Goal: Task Accomplishment & Management: Manage account settings

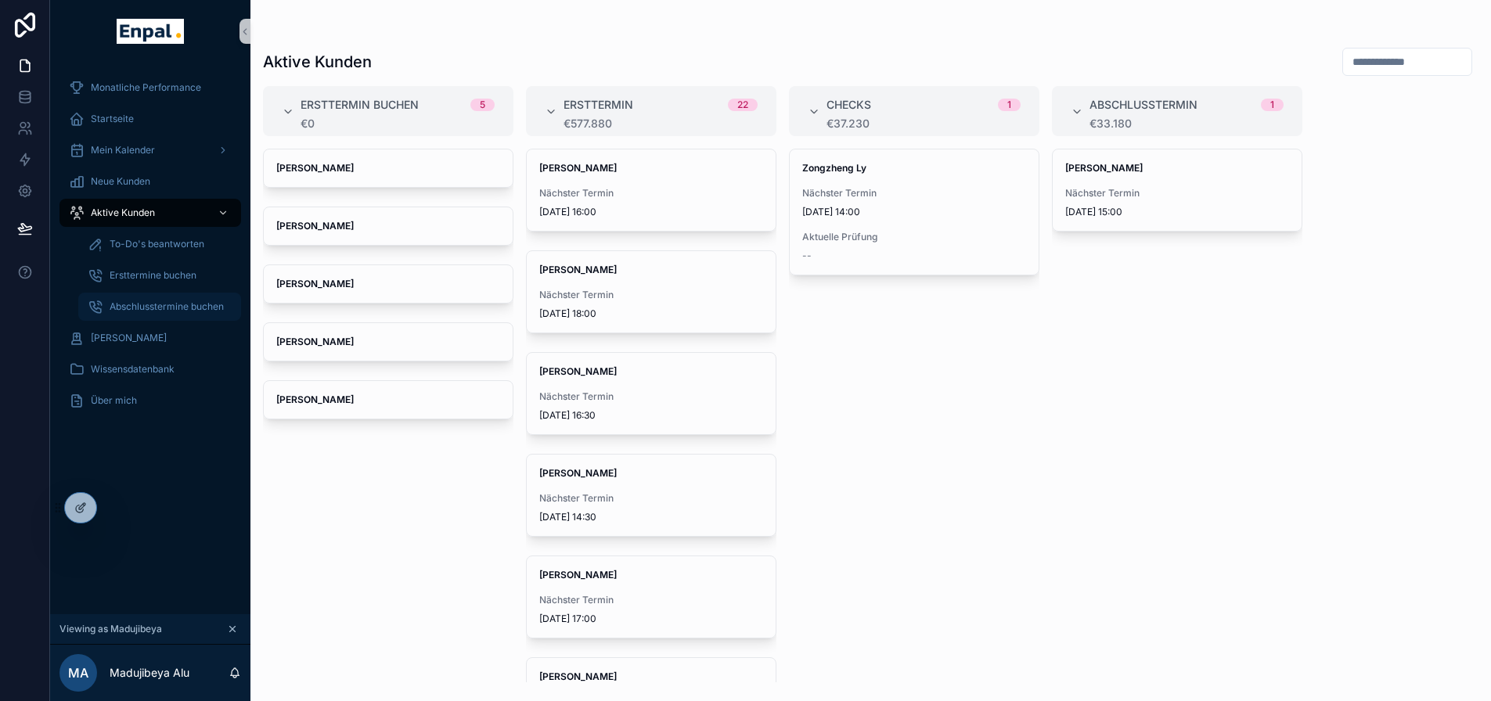
drag, startPoint x: 173, startPoint y: 315, endPoint x: 189, endPoint y: 316, distance: 15.7
click at [173, 315] on div "Abschlusstermine buchen" at bounding box center [160, 306] width 144 height 25
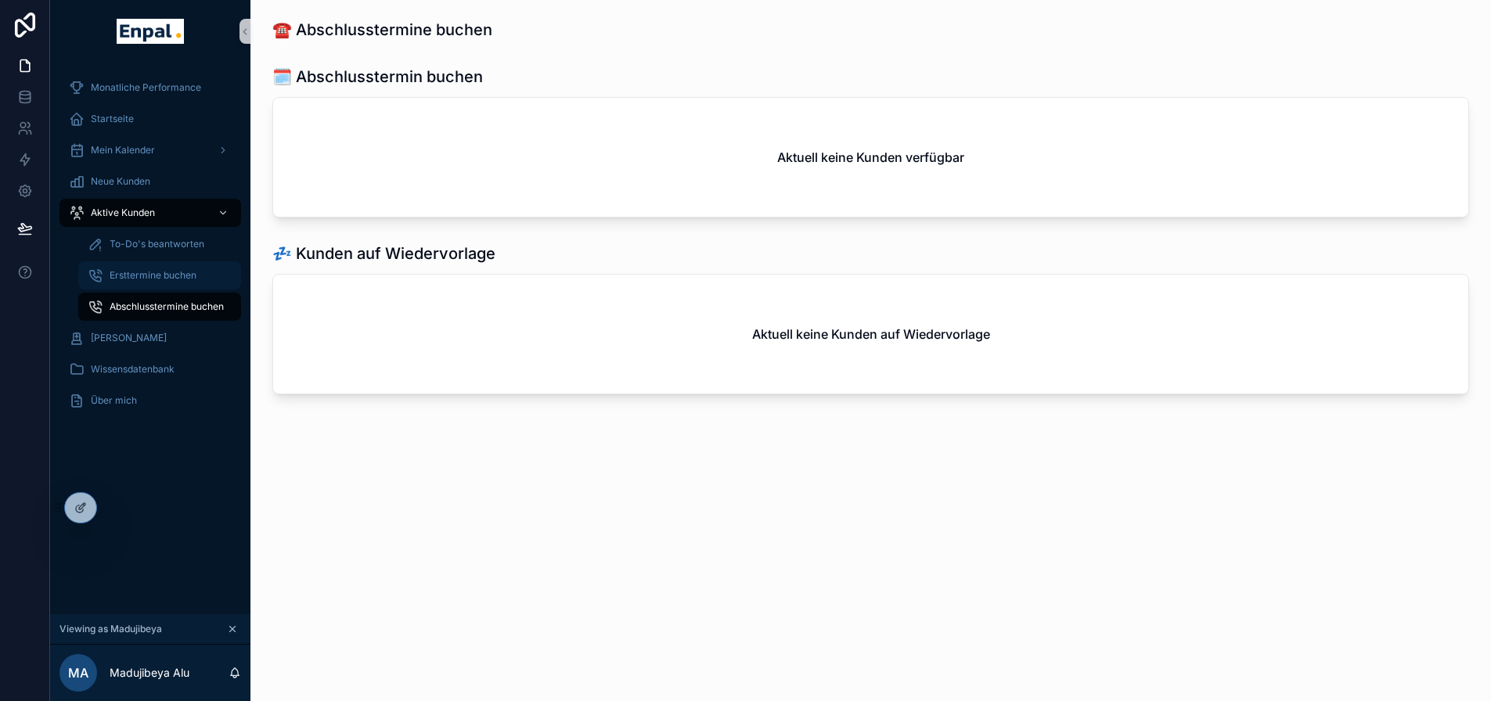
click at [171, 278] on span "Ersttermine buchen" at bounding box center [153, 275] width 87 height 13
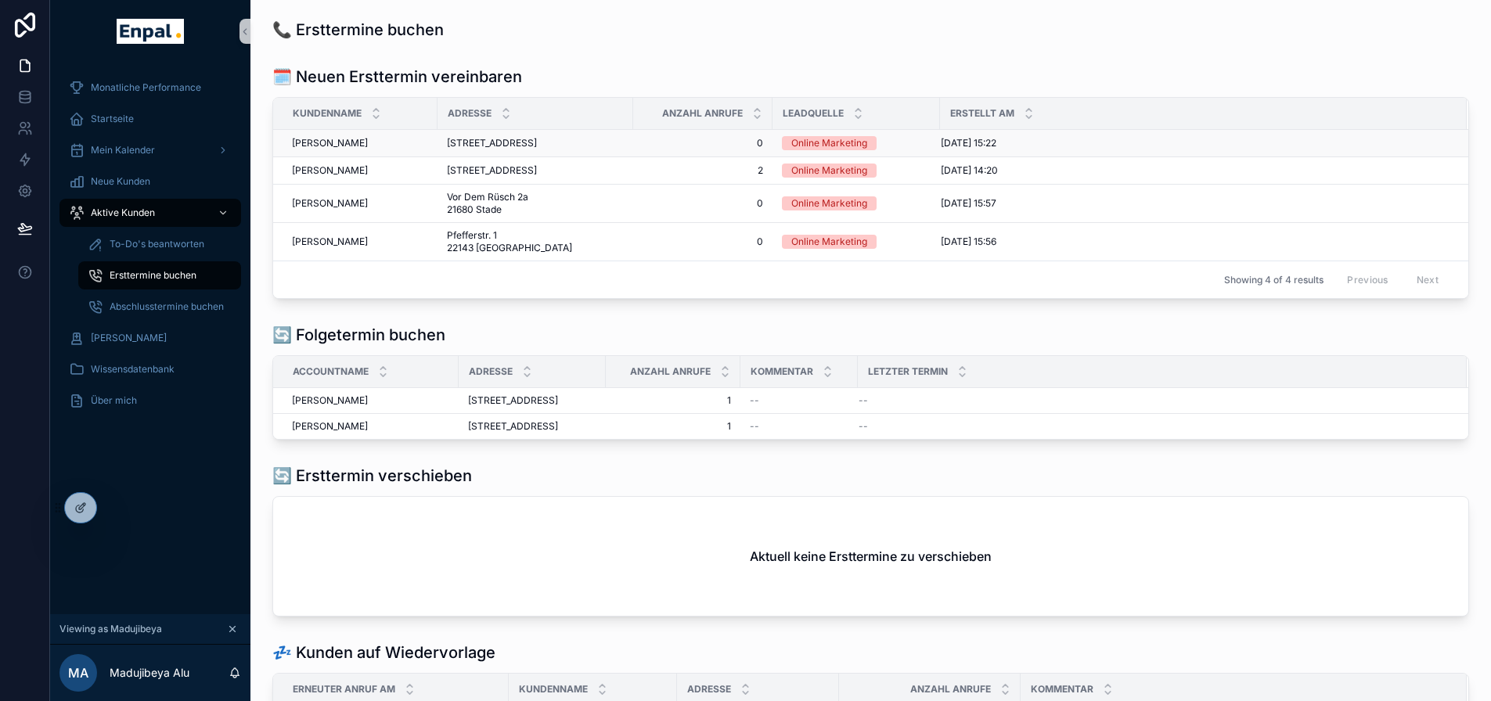
click at [366, 156] on td "[PERSON_NAME] [PERSON_NAME]" at bounding box center [355, 143] width 164 height 27
click at [346, 150] on span "[PERSON_NAME]" at bounding box center [330, 143] width 76 height 13
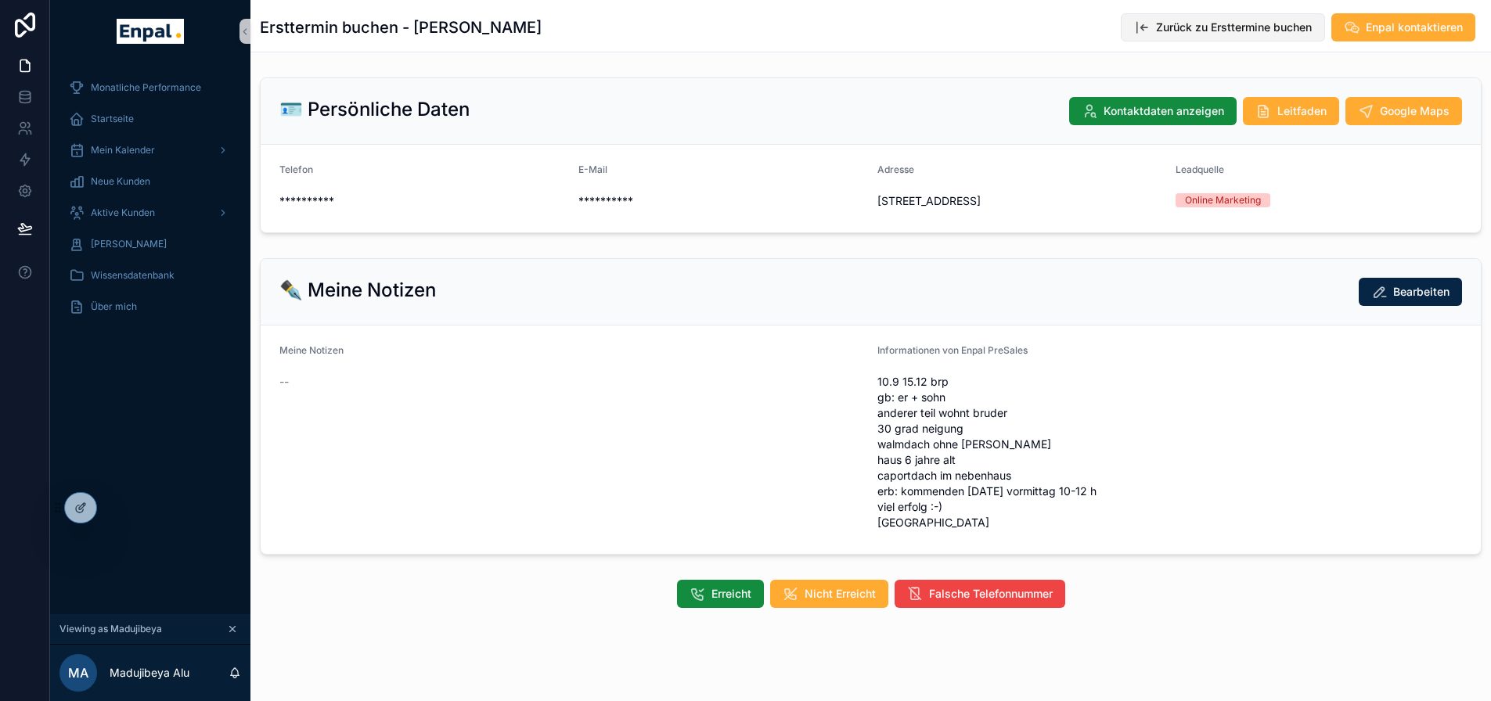
click at [1192, 40] on button "Zurück zu Ersttermine buchen" at bounding box center [1223, 27] width 204 height 28
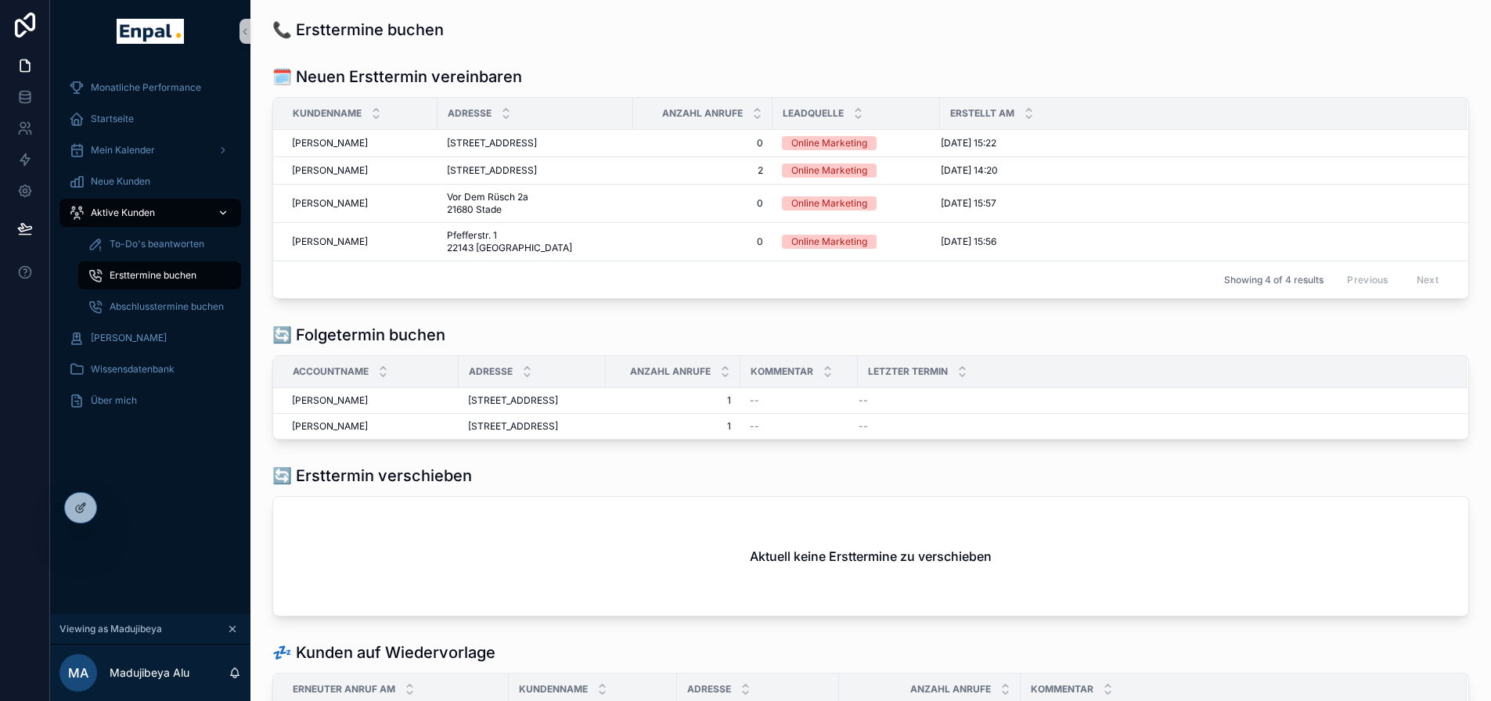
click at [150, 212] on span "Aktive Kunden" at bounding box center [123, 213] width 64 height 13
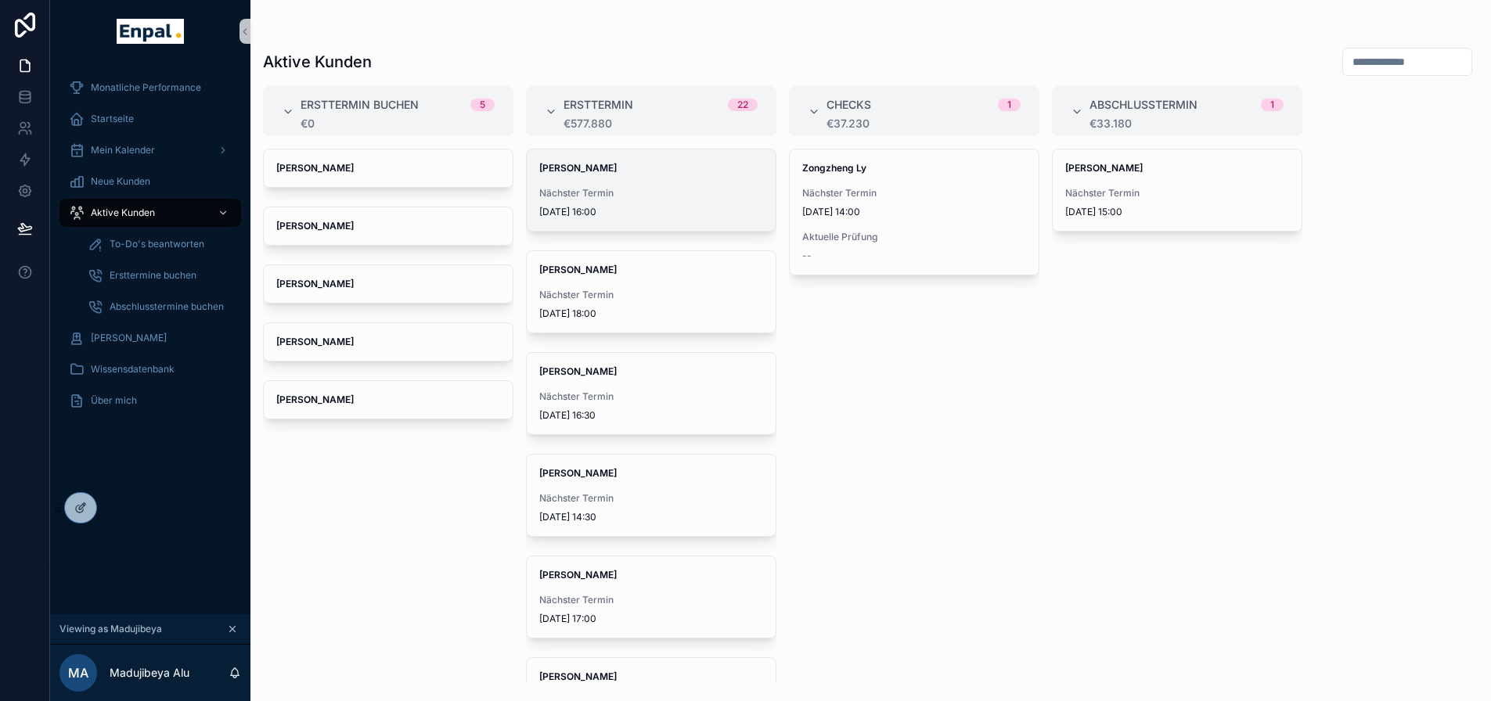
click at [679, 211] on span "[DATE] 16:00" at bounding box center [651, 212] width 224 height 13
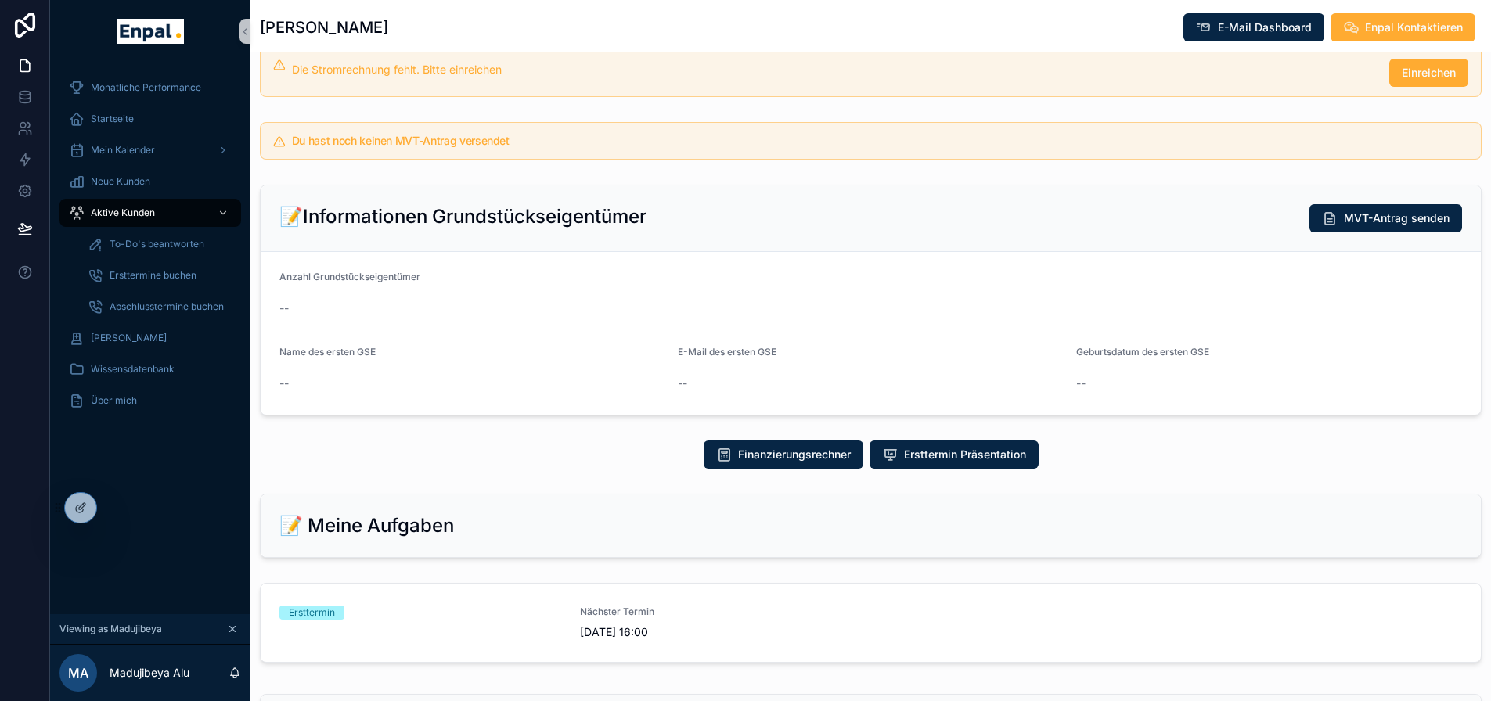
scroll to position [548, 0]
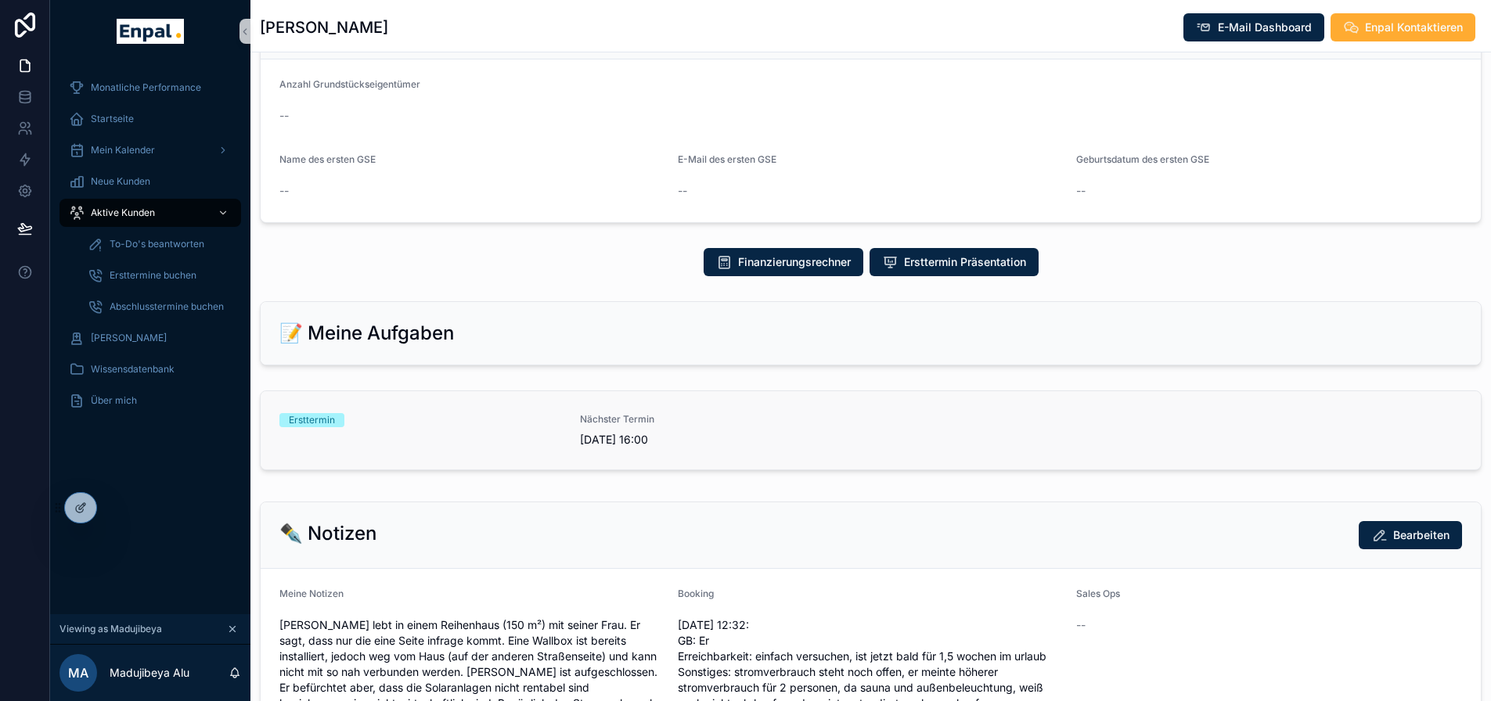
click at [535, 448] on div "Ersttermin" at bounding box center [420, 430] width 282 height 34
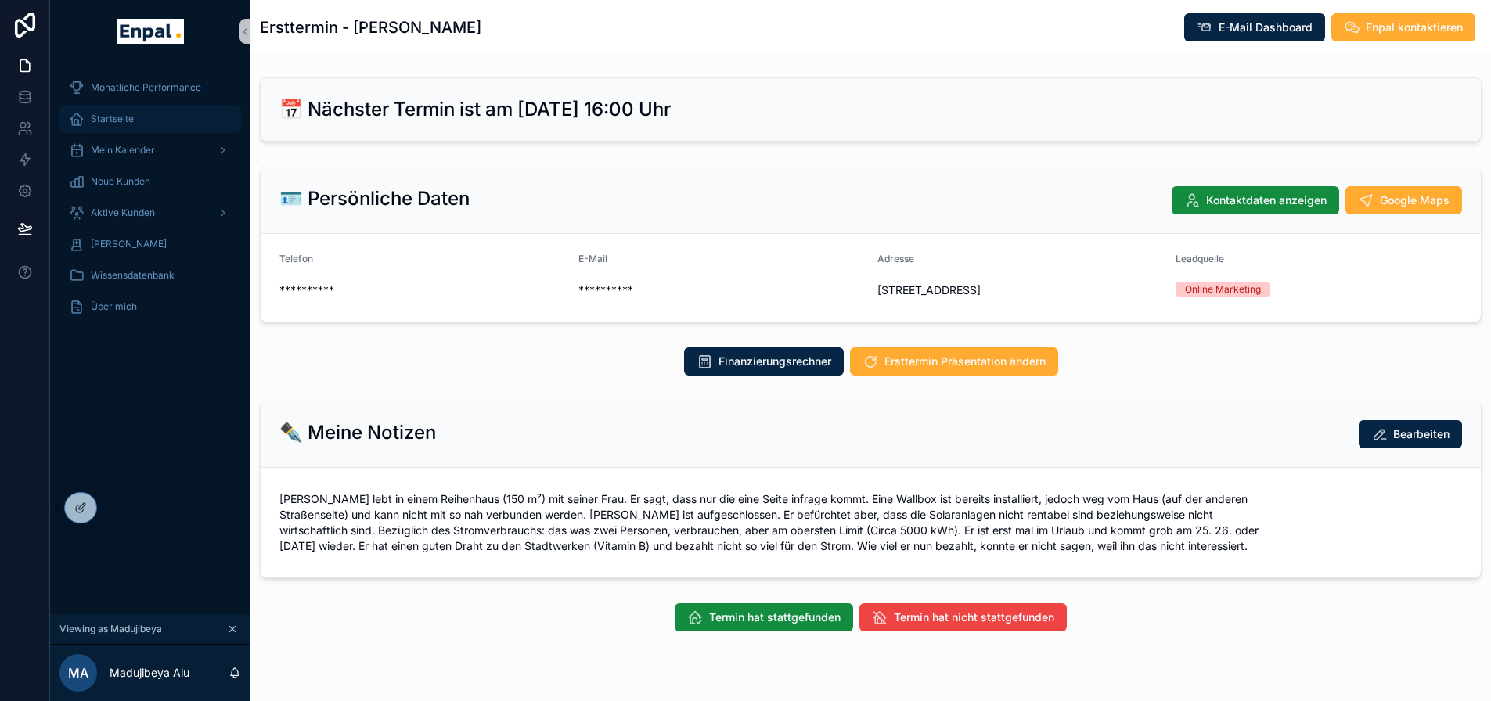
click at [136, 116] on div "Startseite" at bounding box center [150, 118] width 163 height 25
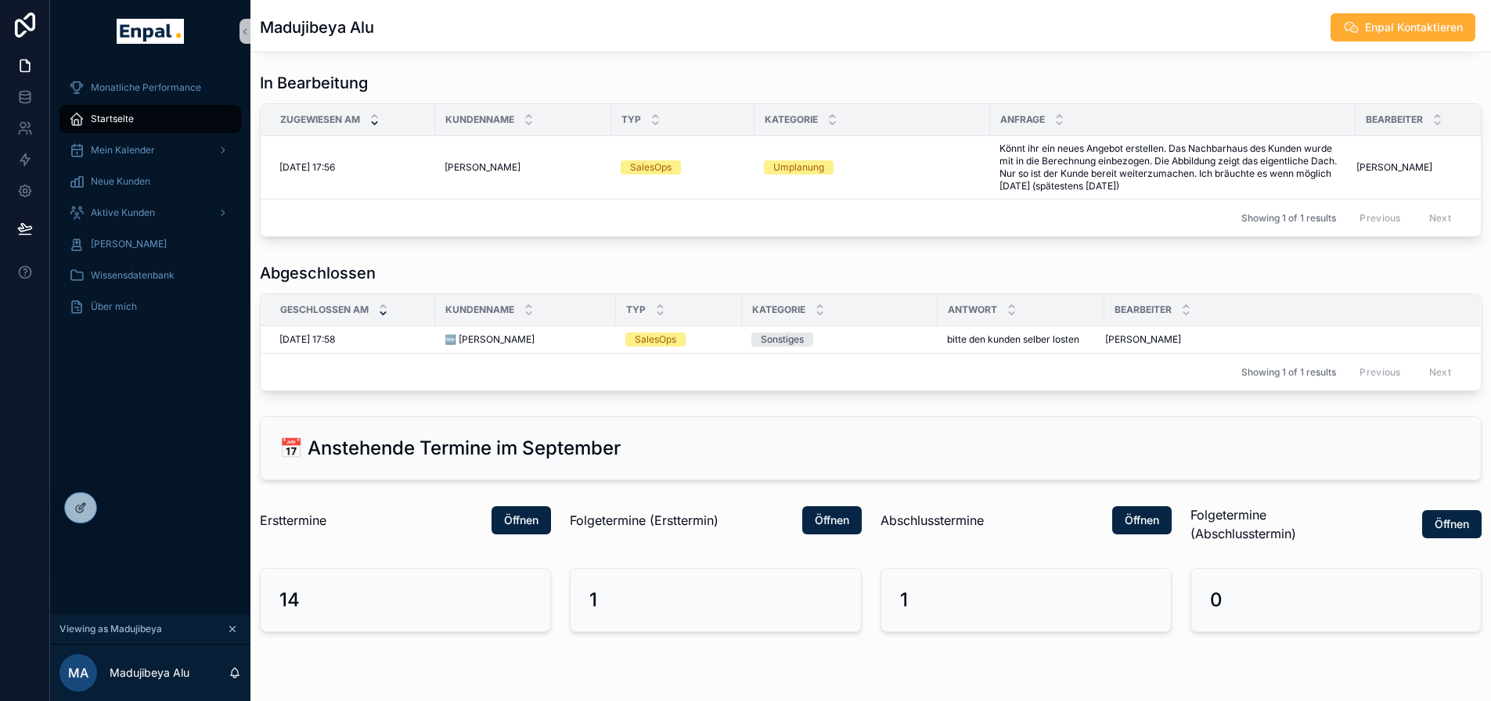
scroll to position [1802, 0]
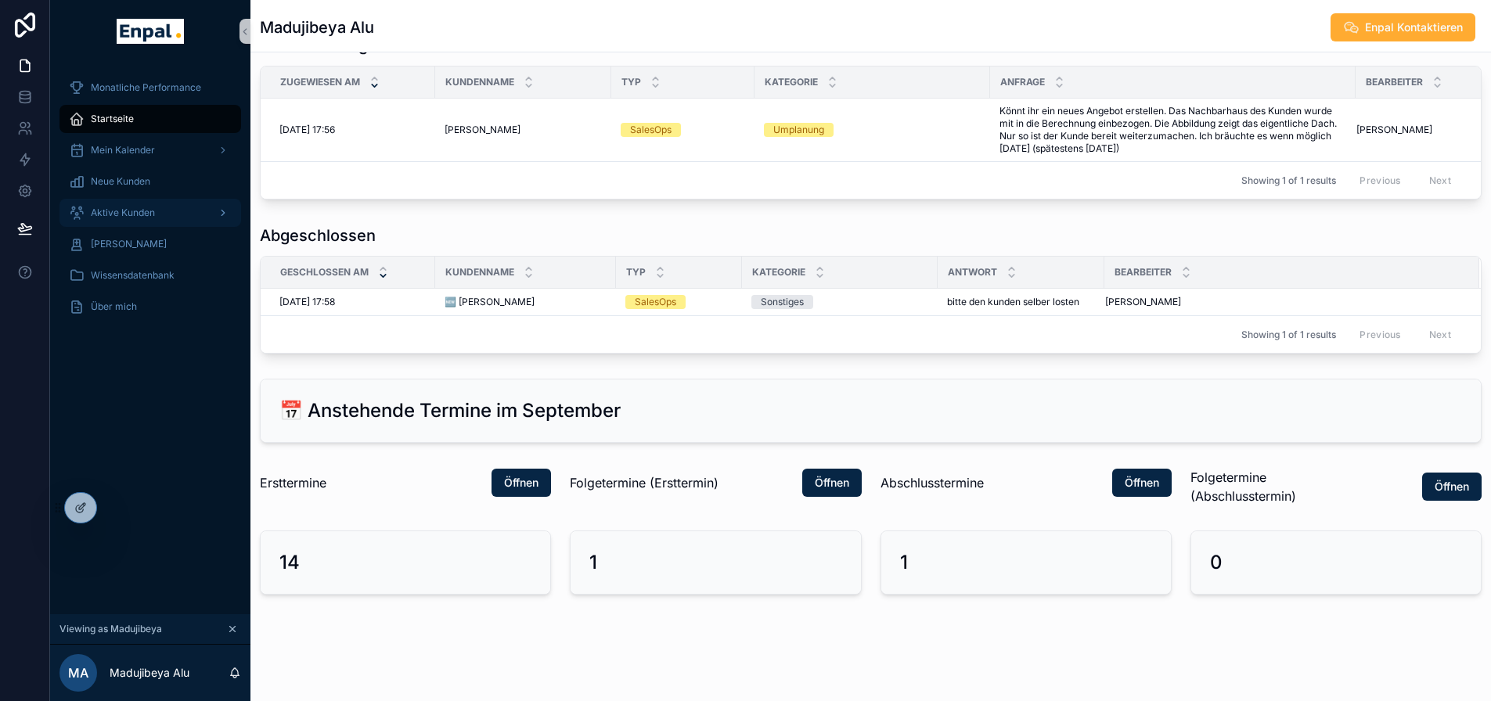
click at [152, 203] on div "Aktive Kunden" at bounding box center [150, 212] width 163 height 25
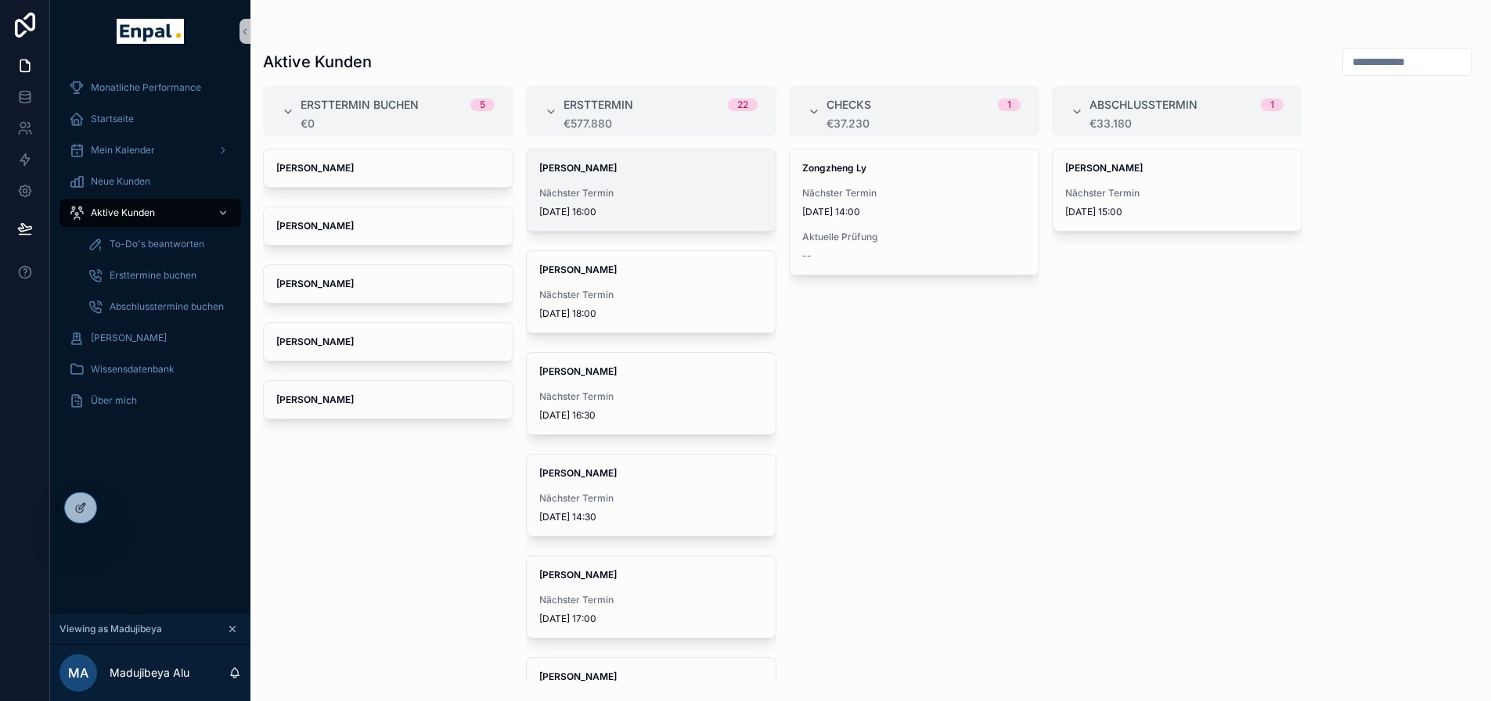
click at [661, 176] on div "[PERSON_NAME] Nächster Termin [DATE] 16:00" at bounding box center [651, 190] width 249 height 81
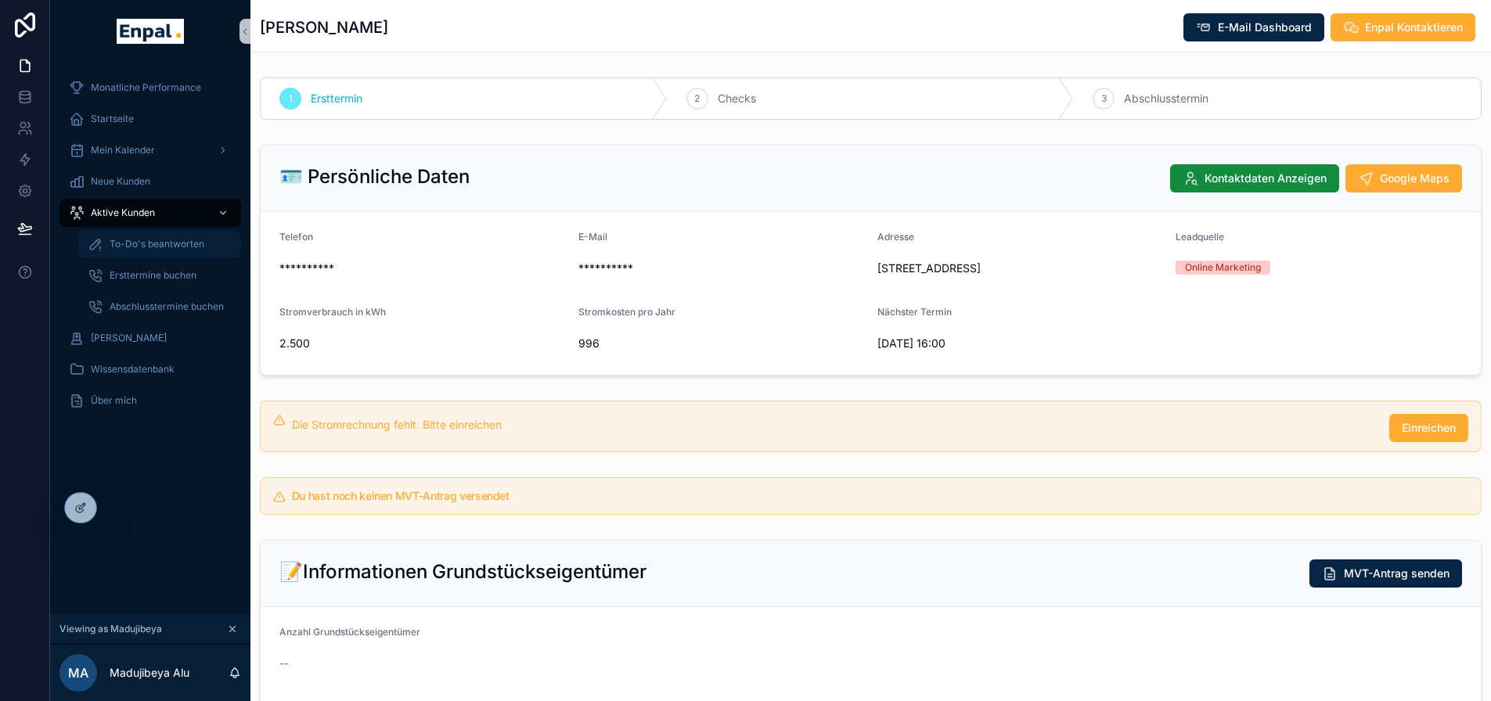
click at [179, 245] on span "To-Do's beantworten" at bounding box center [157, 244] width 95 height 13
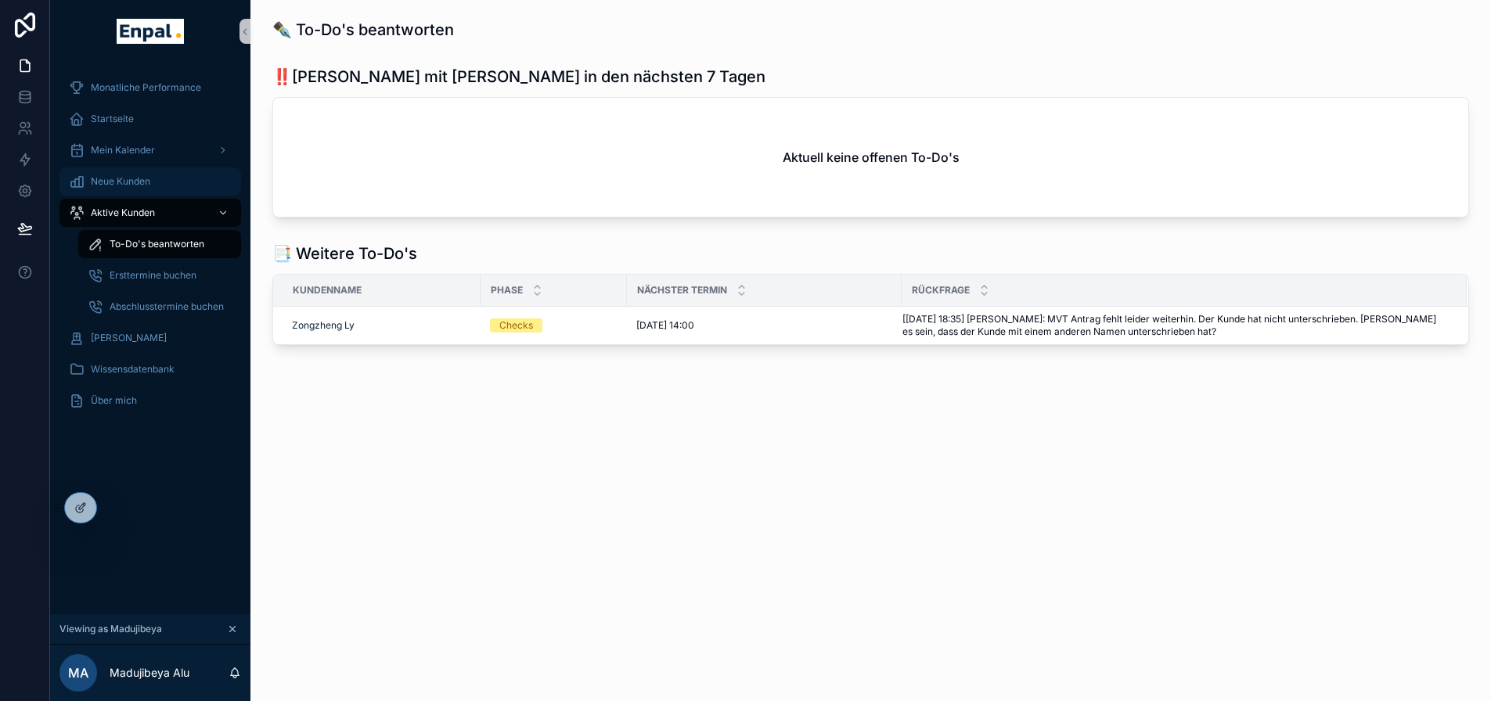
click at [141, 186] on span "Neue Kunden" at bounding box center [120, 181] width 59 height 13
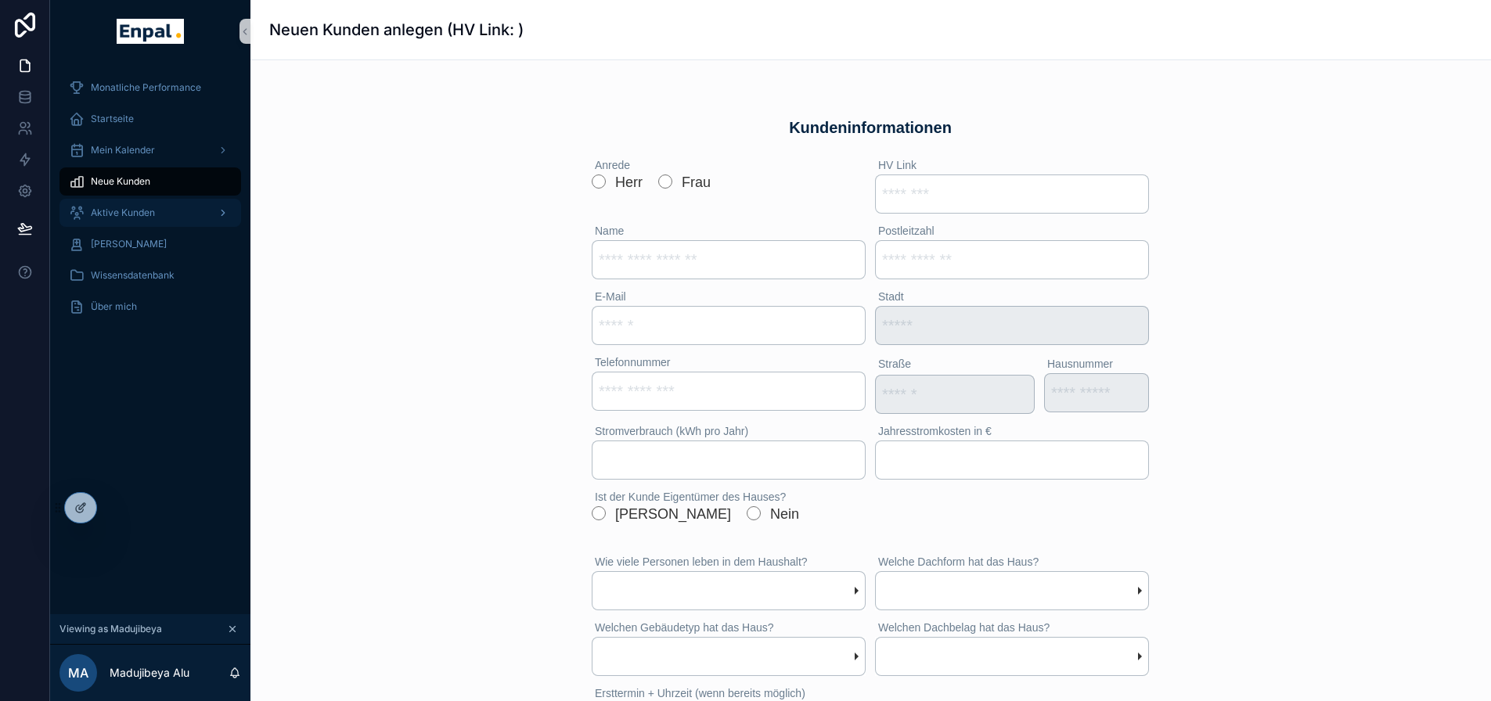
drag, startPoint x: 178, startPoint y: 218, endPoint x: 187, endPoint y: 225, distance: 11.7
click at [178, 218] on div "Aktive Kunden" at bounding box center [150, 212] width 163 height 25
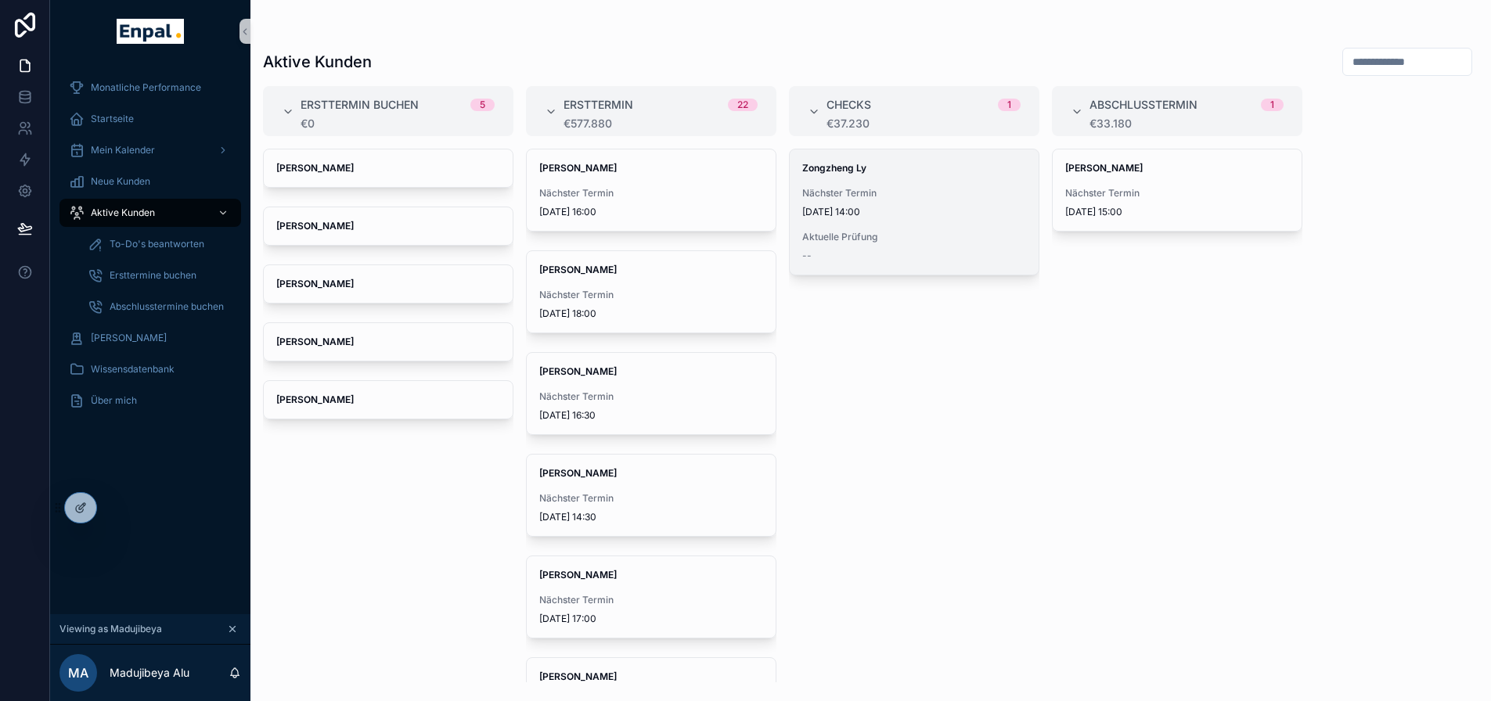
click at [866, 217] on span "[DATE] 14:00" at bounding box center [914, 212] width 224 height 13
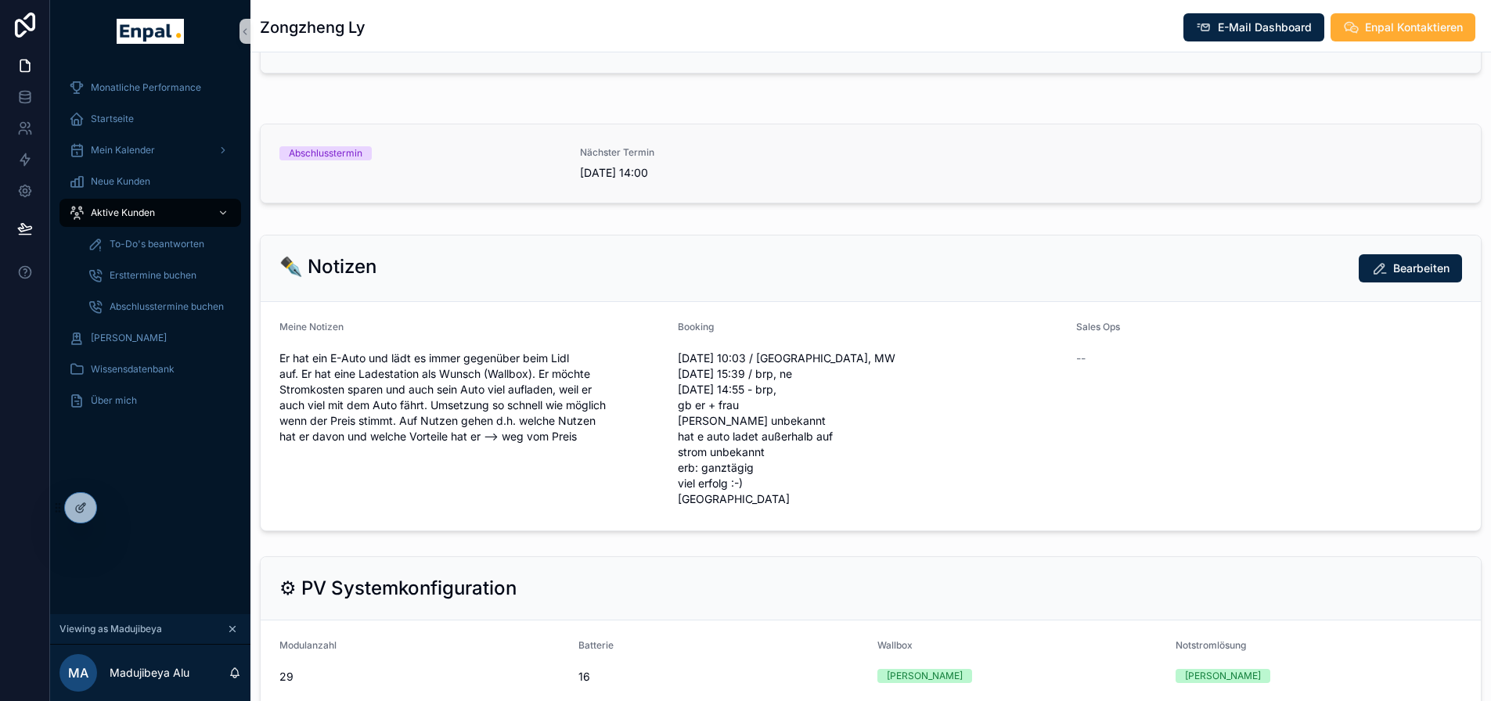
scroll to position [1018, 0]
click at [641, 178] on span "[DATE] 14:00" at bounding box center [721, 174] width 282 height 16
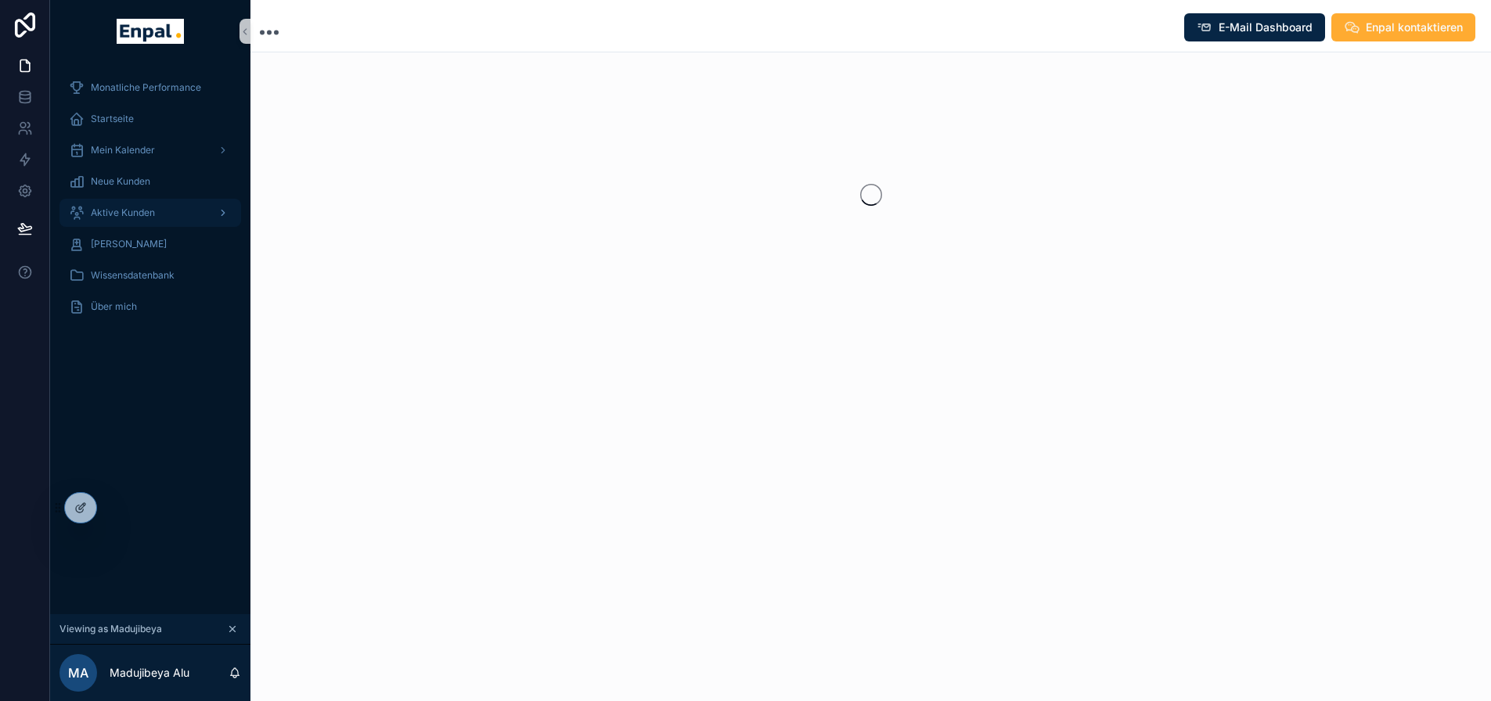
click at [162, 217] on div "Aktive Kunden" at bounding box center [150, 212] width 163 height 25
